Goal: Find specific page/section: Locate a particular part of the current website

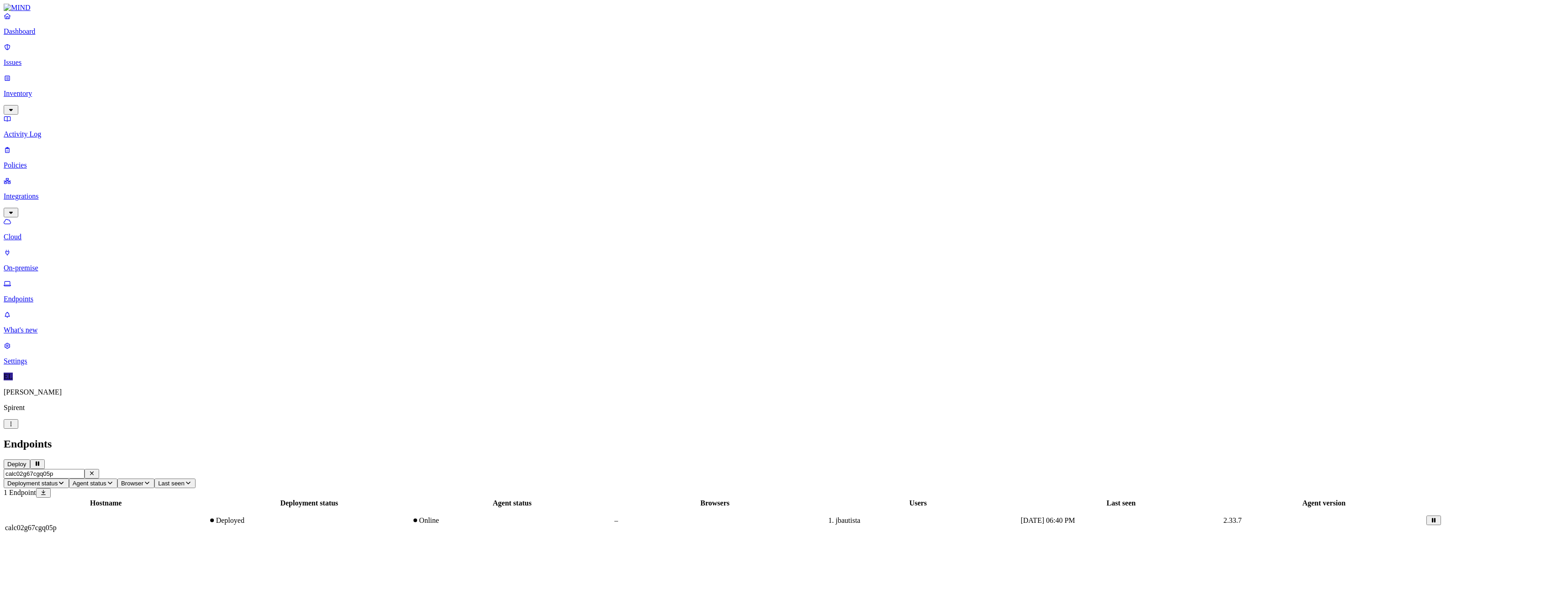
click at [57, 524] on span "calc02g67cgq05p" at bounding box center [31, 528] width 52 height 8
click at [36, 577] on span at bounding box center [29, 581] width 14 height 8
click at [14, 542] on icon "button" at bounding box center [11, 545] width 8 height 6
click at [84, 469] on input "calc02g67cgq05p" at bounding box center [44, 474] width 81 height 10
click at [57, 524] on span "calc02g67cgq05p" at bounding box center [31, 528] width 52 height 8
